Goal: Task Accomplishment & Management: Complete application form

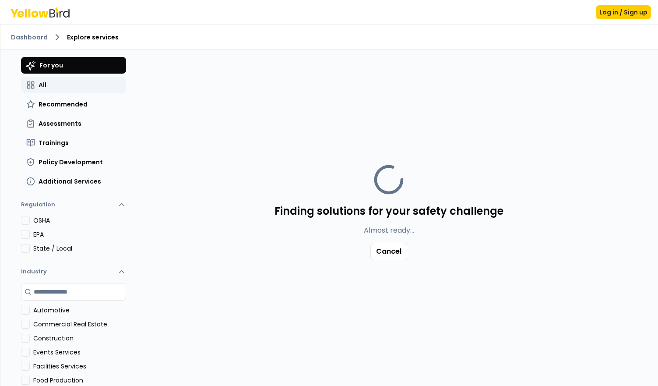
click at [52, 84] on button "All" at bounding box center [73, 85] width 105 height 16
